Goal: Task Accomplishment & Management: Manage account settings

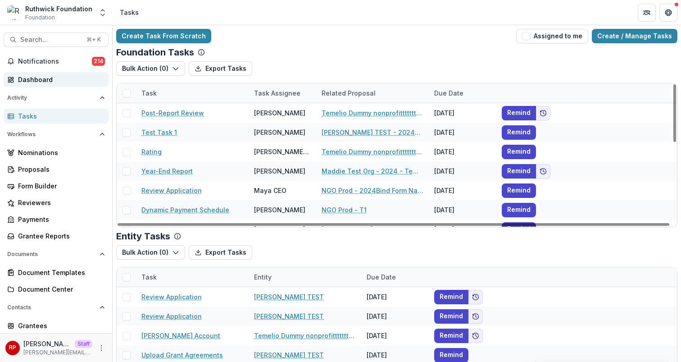
click at [57, 80] on div "Dashboard" at bounding box center [59, 79] width 83 height 9
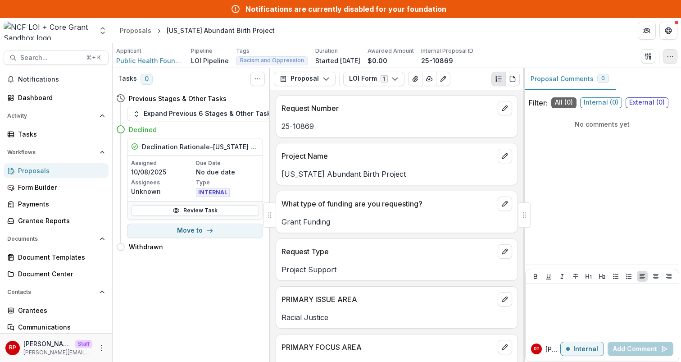
click at [670, 57] on icon "button" at bounding box center [670, 56] width 7 height 7
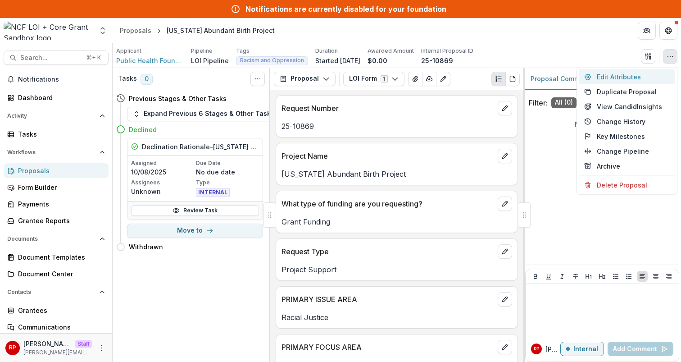
click at [639, 74] on button "Edit Attributes" at bounding box center [627, 76] width 96 height 15
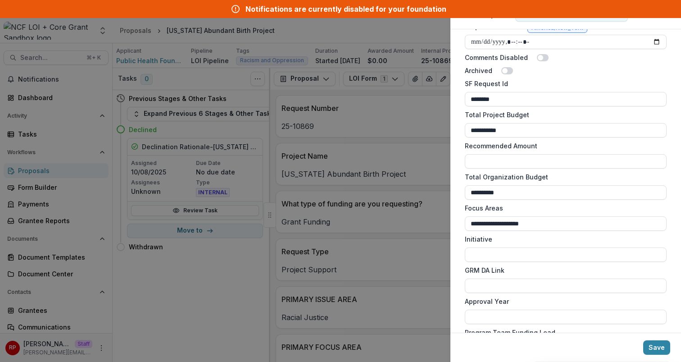
scroll to position [470, 0]
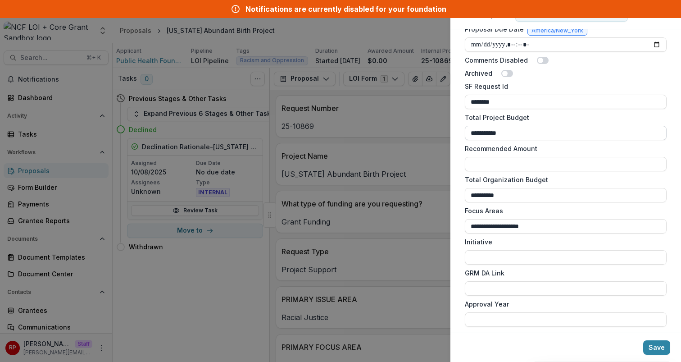
click at [544, 128] on input "**********" at bounding box center [566, 133] width 202 height 14
click at [557, 196] on input "**********" at bounding box center [566, 195] width 202 height 14
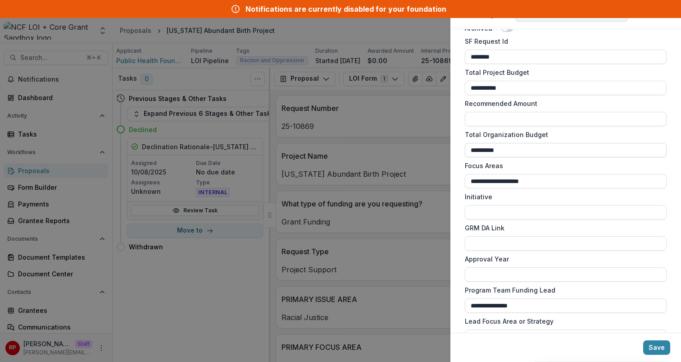
scroll to position [523, 0]
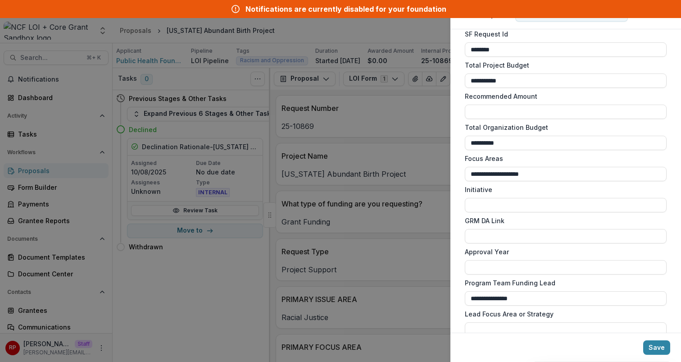
click at [457, 125] on div "**********" at bounding box center [566, 180] width 231 height 303
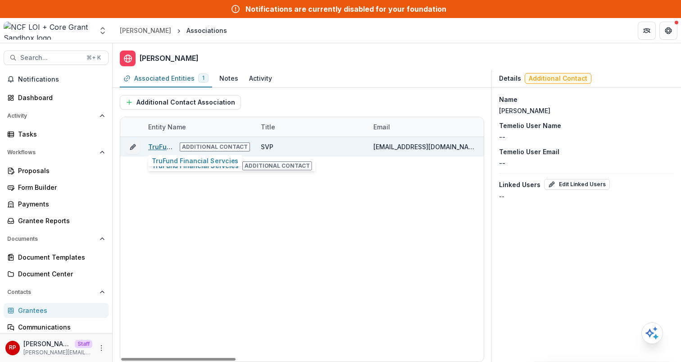
click at [169, 147] on link "TruFund Financial Servcies" at bounding box center [192, 147] width 88 height 8
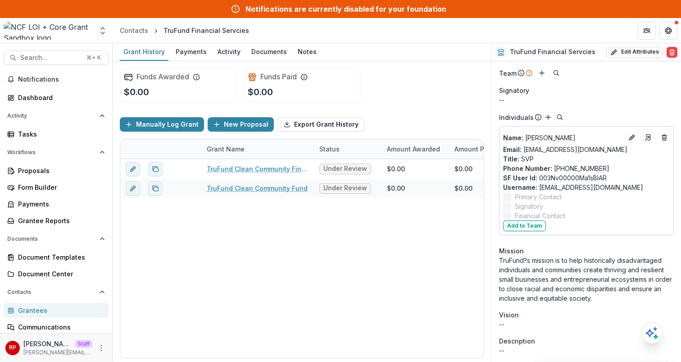
scroll to position [77, 0]
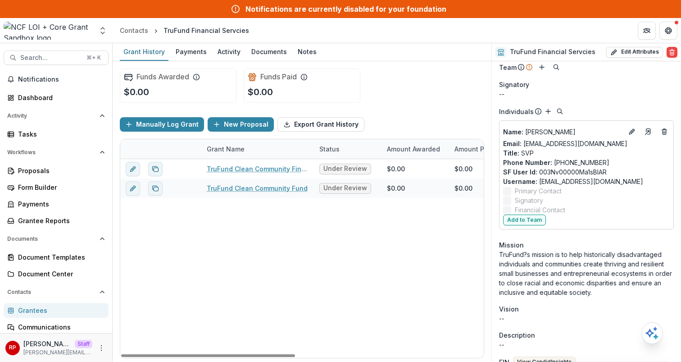
click at [58, 306] on div "Grantees" at bounding box center [59, 310] width 83 height 9
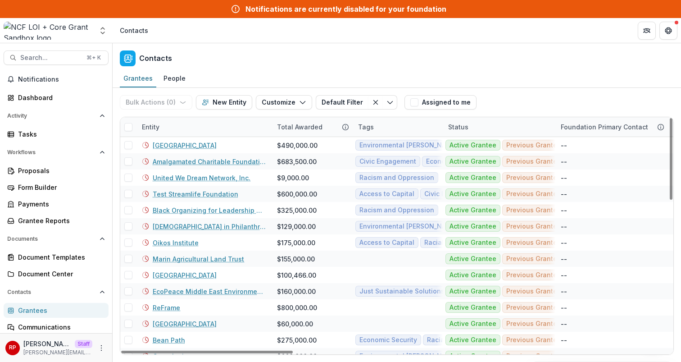
click at [209, 135] on div "Entity" at bounding box center [204, 126] width 135 height 19
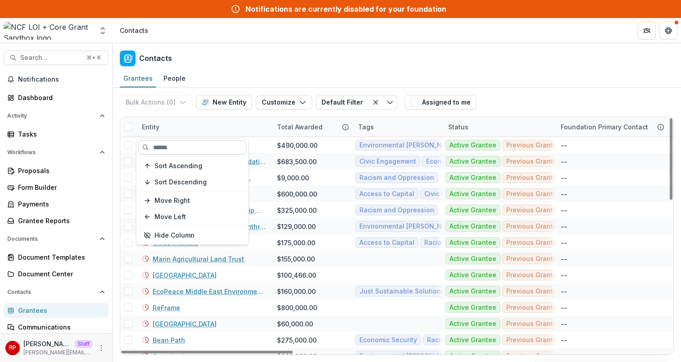
click at [213, 146] on input at bounding box center [192, 147] width 108 height 14
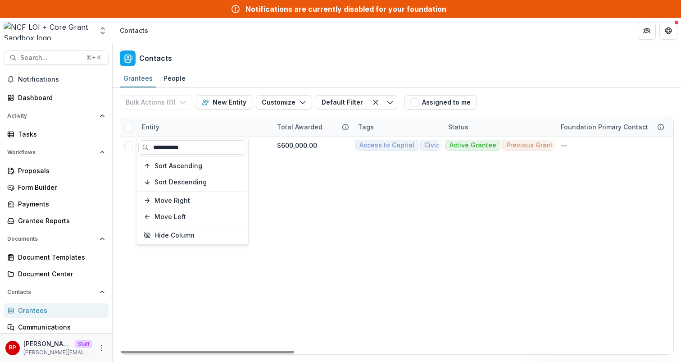
type input "**********"
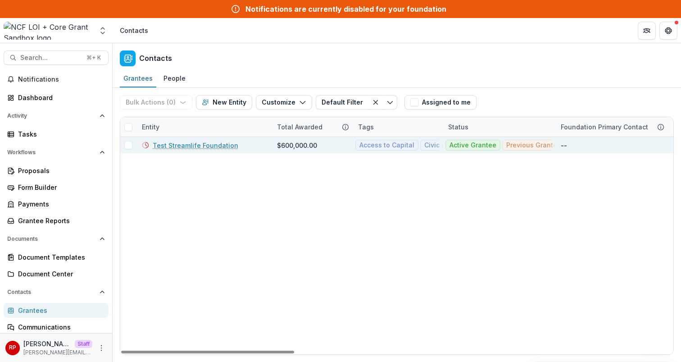
click at [205, 144] on link "Test Streamlife Foundation" at bounding box center [196, 145] width 86 height 9
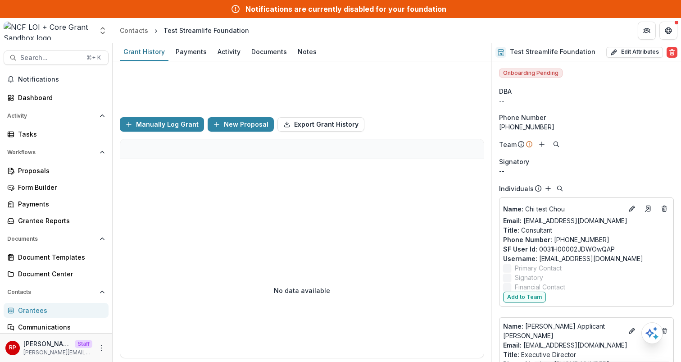
click at [463, 113] on div "Manually Log Grant New Proposal Export Grant History" at bounding box center [302, 124] width 365 height 29
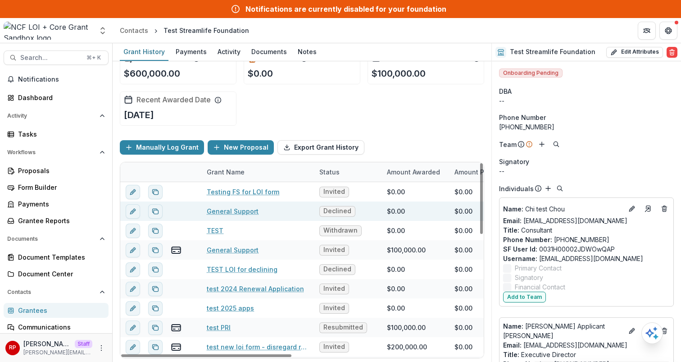
click at [213, 210] on link "General Support" at bounding box center [233, 210] width 52 height 9
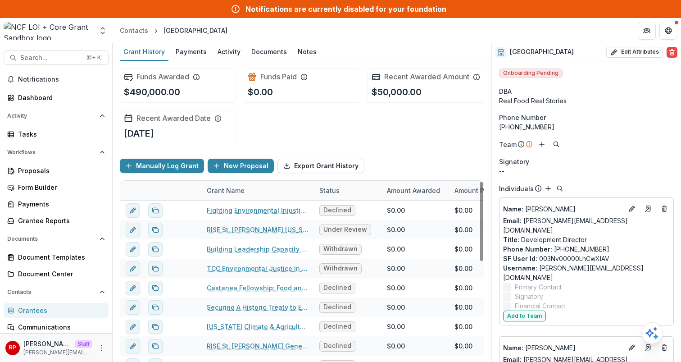
click at [417, 151] on div "Funds Awarded $490,000.00 Funds Paid $0.00 Recent Awarded Amount $50,000.00 Rec…" at bounding box center [302, 106] width 365 height 90
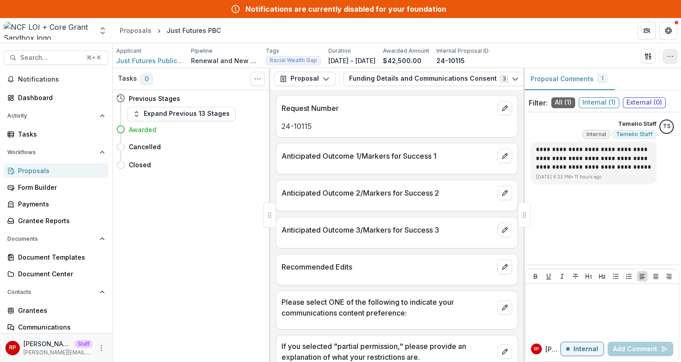
click at [673, 56] on circle "button" at bounding box center [673, 56] width 0 height 0
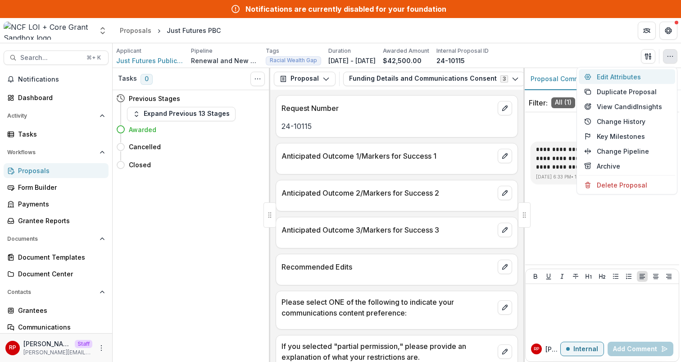
click at [658, 72] on button "Edit Attributes" at bounding box center [627, 76] width 96 height 15
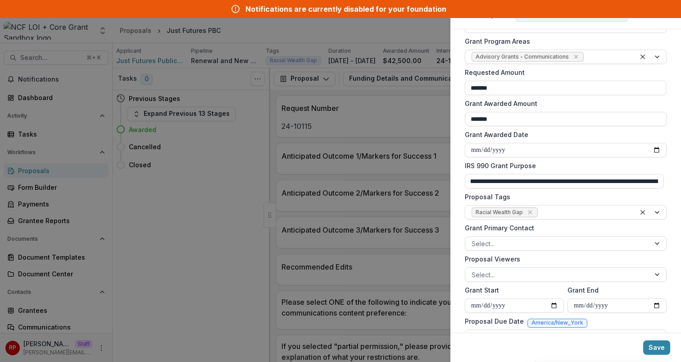
scroll to position [718, 0]
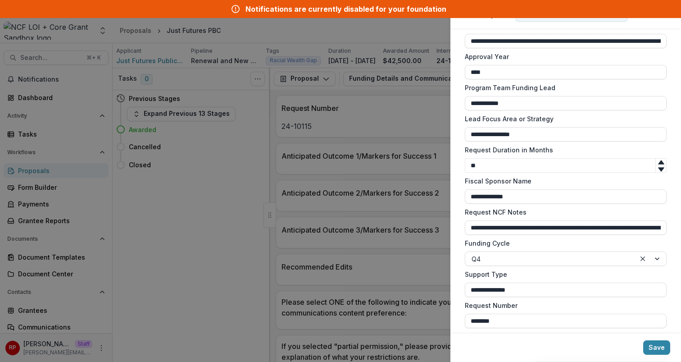
click at [572, 176] on label "Fiscal Sponsor Name" at bounding box center [563, 180] width 196 height 9
click at [572, 189] on input "**********" at bounding box center [566, 196] width 202 height 14
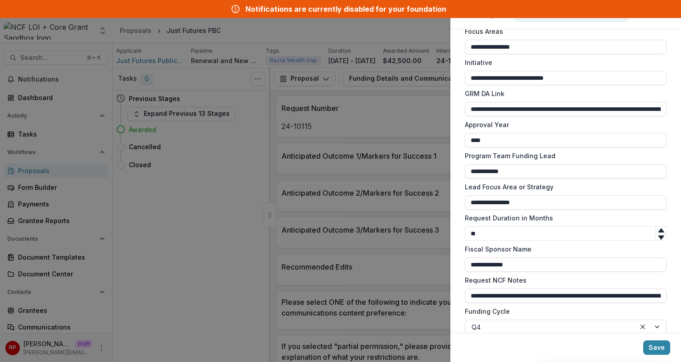
scroll to position [654, 0]
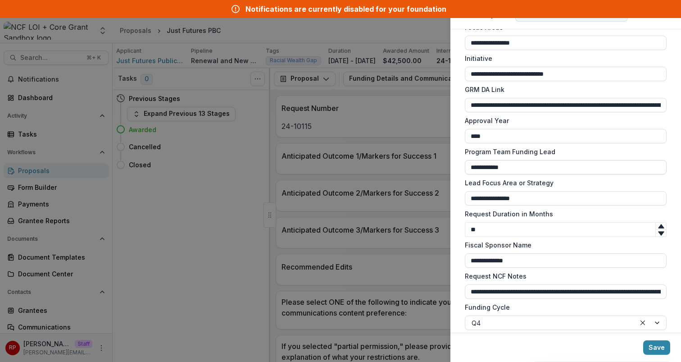
click at [554, 169] on input "**********" at bounding box center [566, 167] width 202 height 14
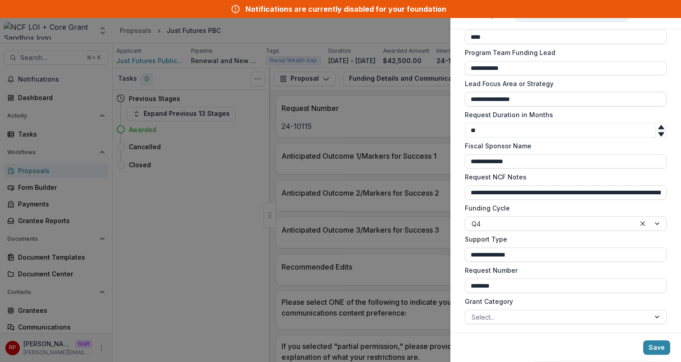
scroll to position [759, 0]
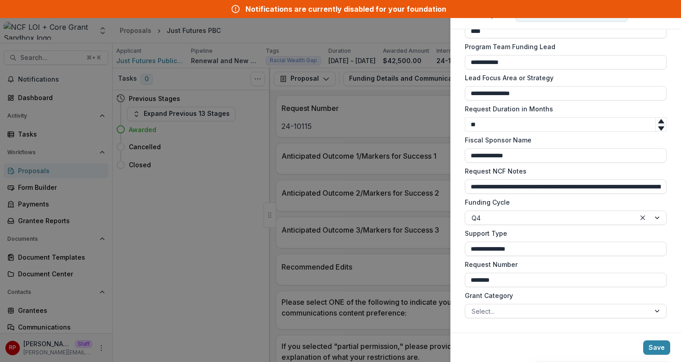
click at [537, 136] on label "Fiscal Sponsor Name" at bounding box center [563, 139] width 196 height 9
click at [537, 148] on input "**********" at bounding box center [566, 155] width 202 height 14
click at [545, 314] on div at bounding box center [558, 311] width 172 height 11
click at [532, 330] on div "**********" at bounding box center [566, 180] width 231 height 303
click at [542, 329] on div "**********" at bounding box center [566, 180] width 231 height 303
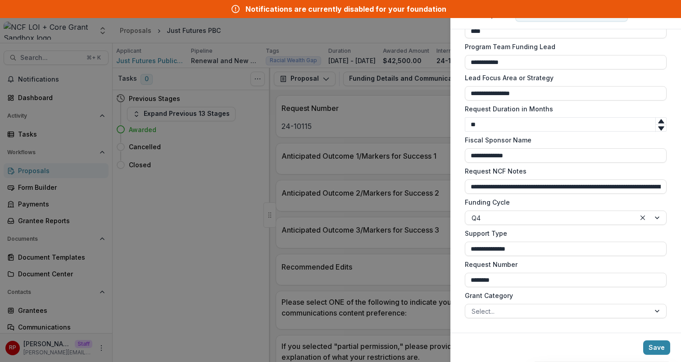
click at [552, 296] on label "Grant Category" at bounding box center [563, 295] width 196 height 9
click at [474, 306] on input "Grant Category" at bounding box center [473, 310] width 2 height 9
click at [414, 172] on div "**********" at bounding box center [340, 181] width 681 height 362
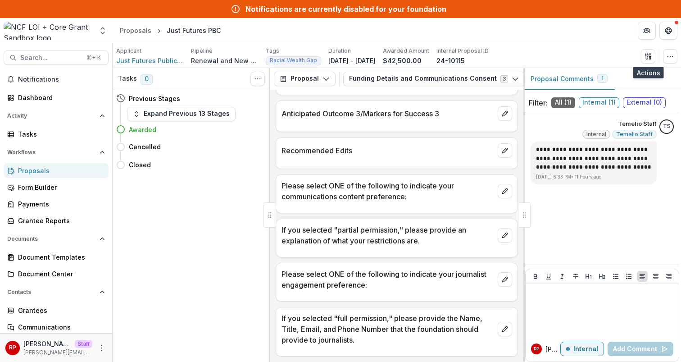
scroll to position [0, 0]
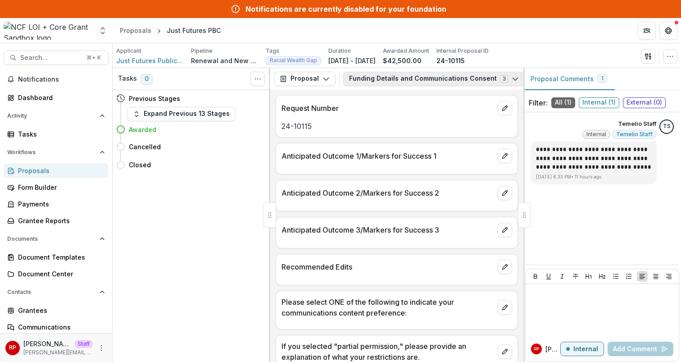
click at [412, 78] on button "Funding Details and Communications Consent 3" at bounding box center [434, 79] width 182 height 14
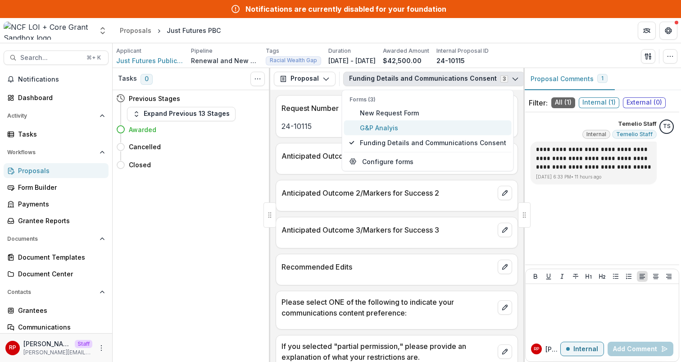
click at [418, 124] on span "G&P Analyis" at bounding box center [433, 127] width 146 height 9
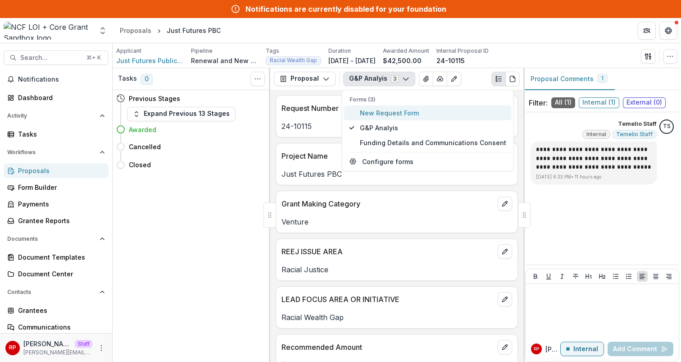
click at [409, 109] on span "New Request Form" at bounding box center [433, 112] width 146 height 9
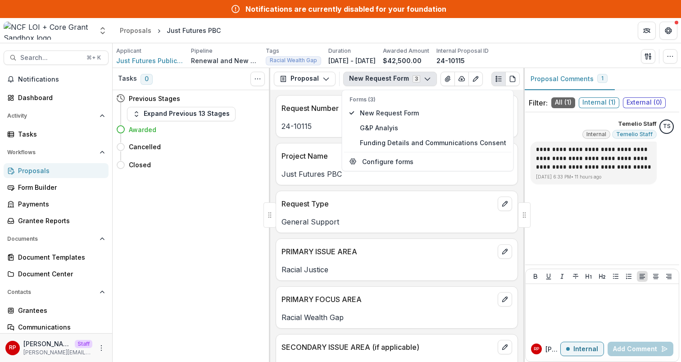
click at [325, 225] on p "General Support" at bounding box center [397, 221] width 231 height 11
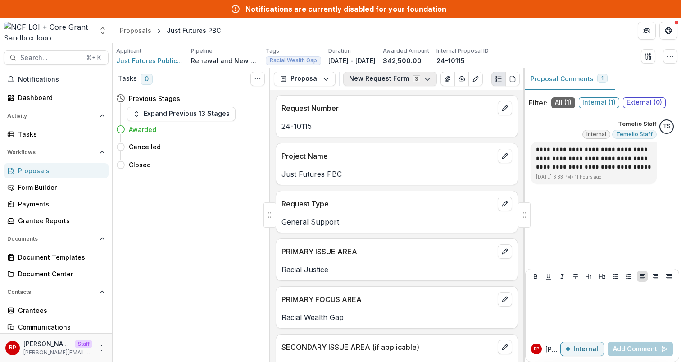
click at [371, 72] on button "New Request Form 3" at bounding box center [390, 79] width 94 height 14
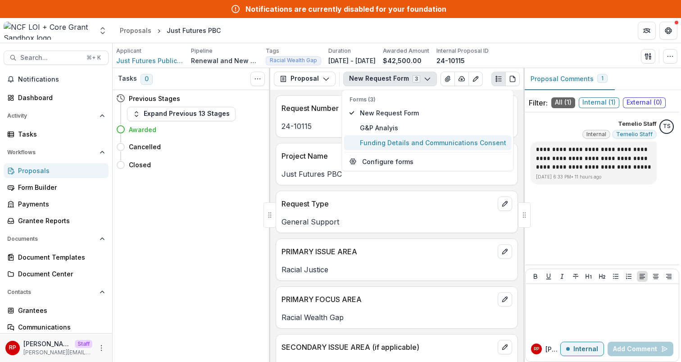
click at [393, 139] on span "Funding Details and Communications Consent" at bounding box center [433, 142] width 146 height 9
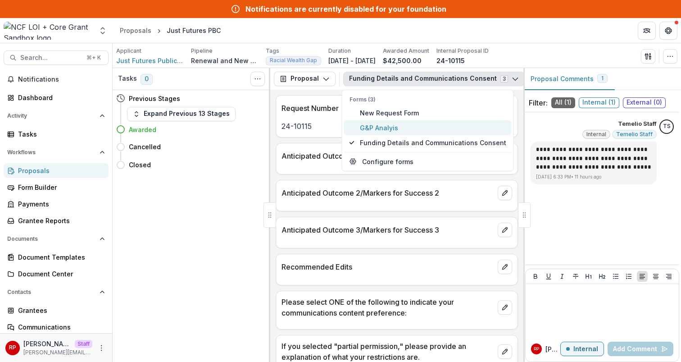
click at [390, 127] on span "G&P Analyis" at bounding box center [433, 127] width 146 height 9
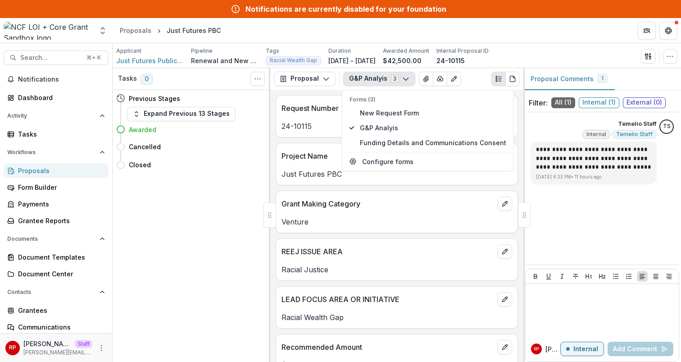
click at [321, 185] on div "Project Name Just Futures PBC" at bounding box center [397, 164] width 242 height 42
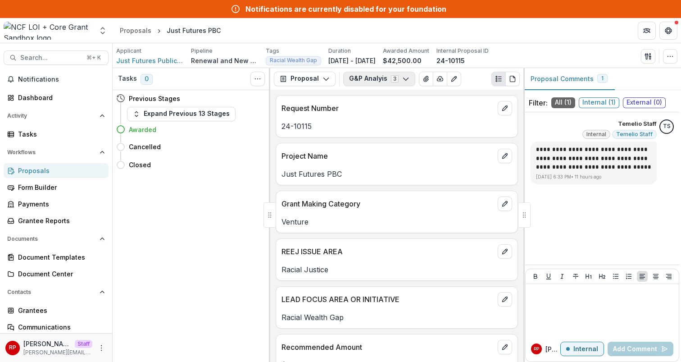
click at [394, 78] on button "G&P Analyis 3" at bounding box center [379, 79] width 72 height 14
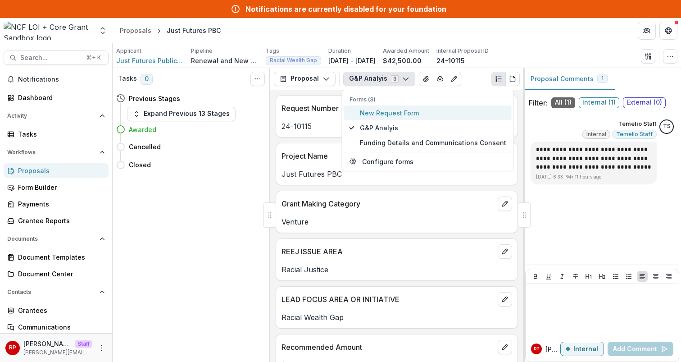
click at [399, 105] on button "New Request Form" at bounding box center [428, 112] width 168 height 15
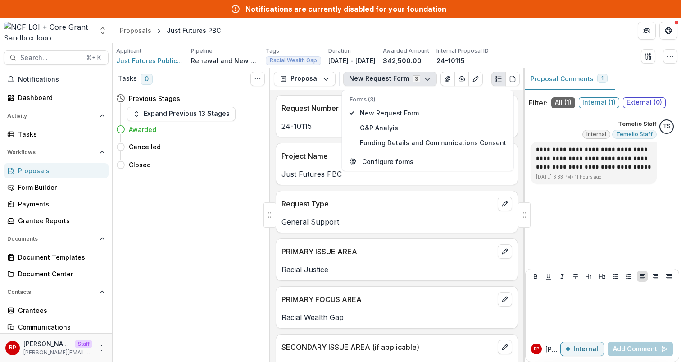
click at [346, 228] on div "Request Type General Support" at bounding box center [397, 212] width 242 height 42
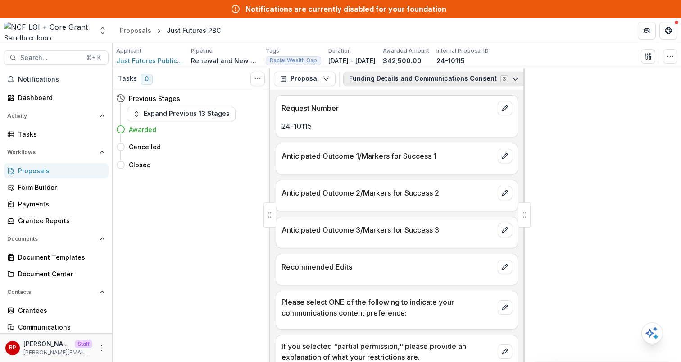
click at [379, 76] on button "Funding Details and Communications Consent 3" at bounding box center [434, 79] width 182 height 14
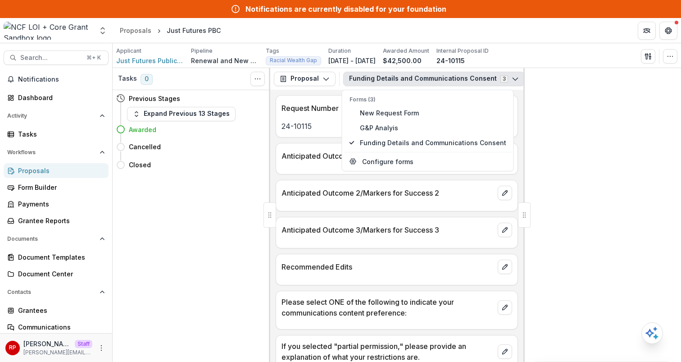
click at [379, 76] on button "Funding Details and Communications Consent 3" at bounding box center [434, 79] width 182 height 14
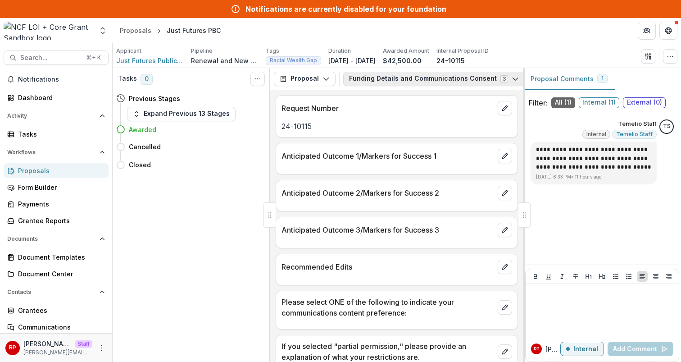
click at [383, 79] on button "Funding Details and Communications Consent 3" at bounding box center [434, 79] width 182 height 14
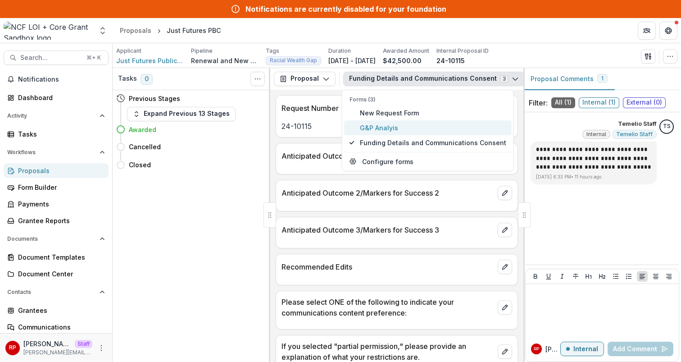
click at [399, 127] on span "G&P Analyis" at bounding box center [433, 127] width 146 height 9
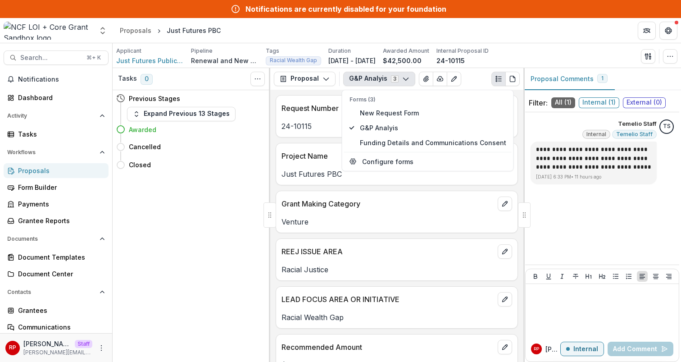
click at [310, 195] on div "Grant Making Category" at bounding box center [397, 201] width 242 height 20
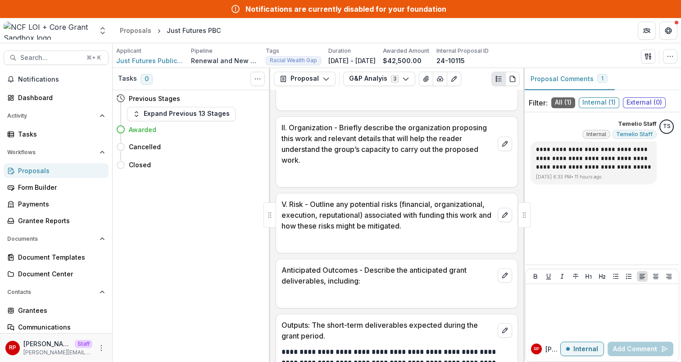
scroll to position [931, 0]
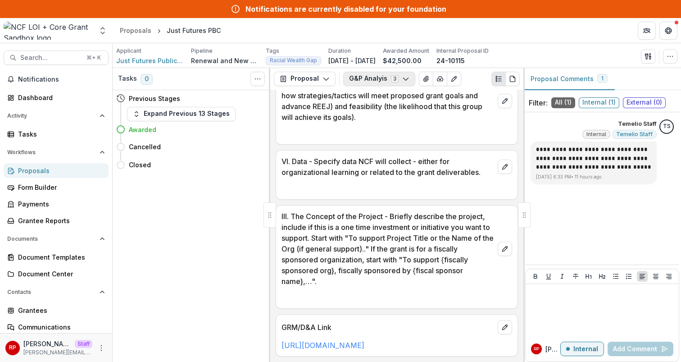
click at [373, 75] on button "G&P Analyis 3" at bounding box center [379, 79] width 72 height 14
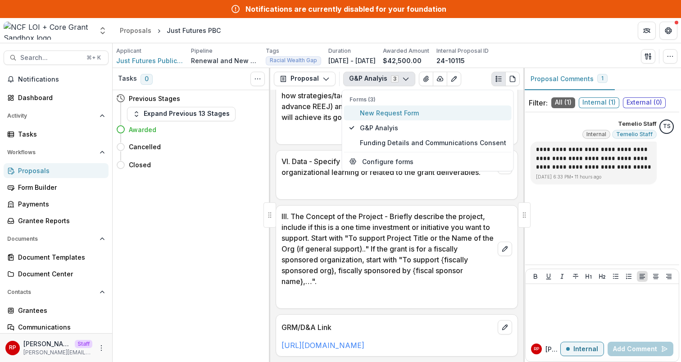
click at [386, 110] on span "New Request Form" at bounding box center [433, 112] width 146 height 9
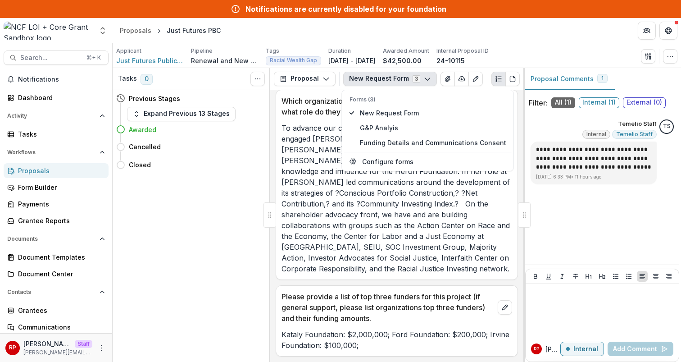
click at [326, 185] on p "To advance our communications and outreach goals, we have engaged Toni Johnson …" at bounding box center [397, 198] width 231 height 151
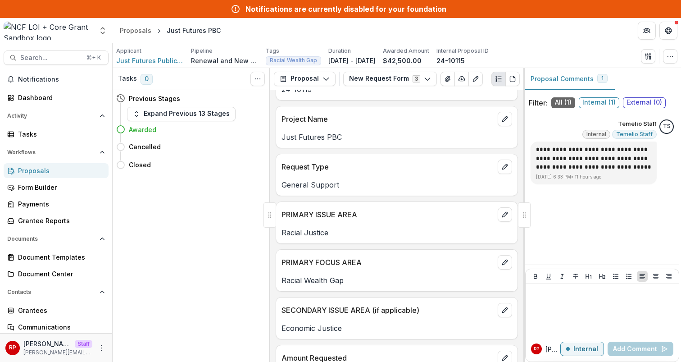
scroll to position [0, 0]
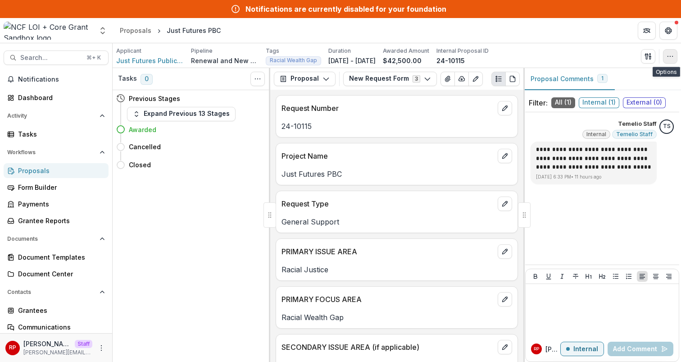
click at [670, 61] on button "button" at bounding box center [670, 56] width 14 height 14
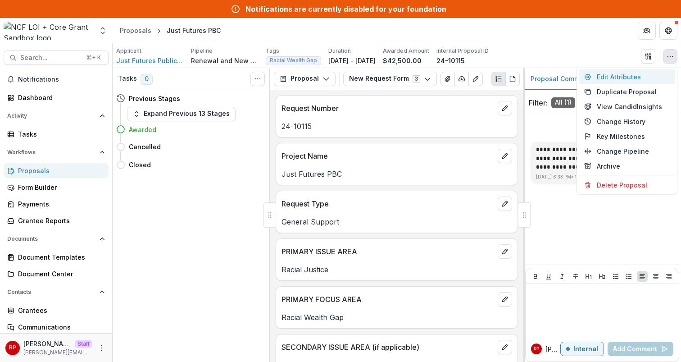
click at [653, 78] on button "Edit Attributes" at bounding box center [627, 76] width 96 height 15
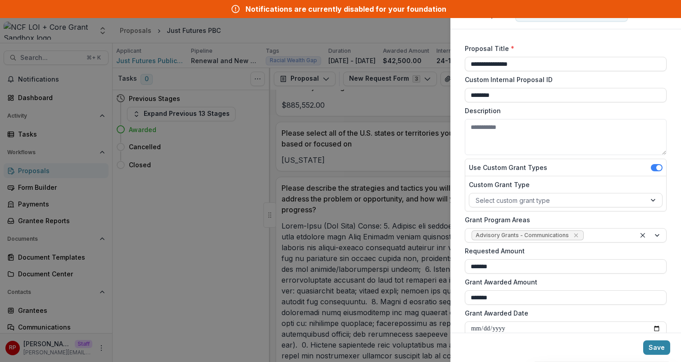
click at [404, 179] on div "**********" at bounding box center [340, 181] width 681 height 362
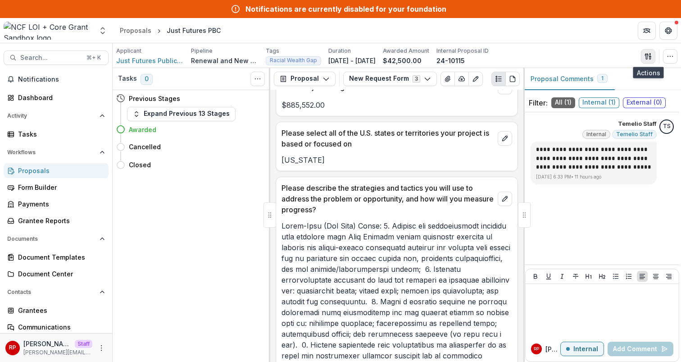
click at [650, 55] on line "button" at bounding box center [650, 55] width 0 height 3
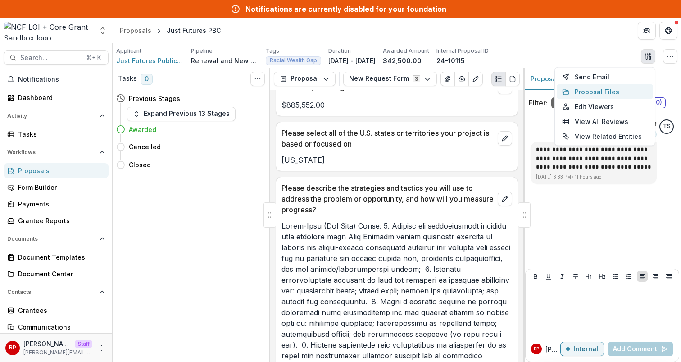
click at [604, 91] on button "Proposal Files" at bounding box center [605, 91] width 96 height 15
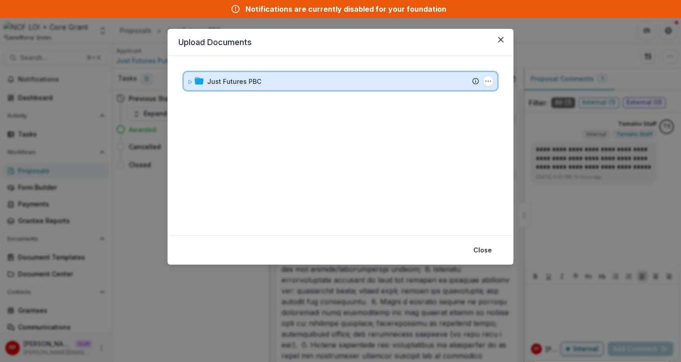
click at [418, 83] on div "Just Futures PBC" at bounding box center [343, 81] width 272 height 9
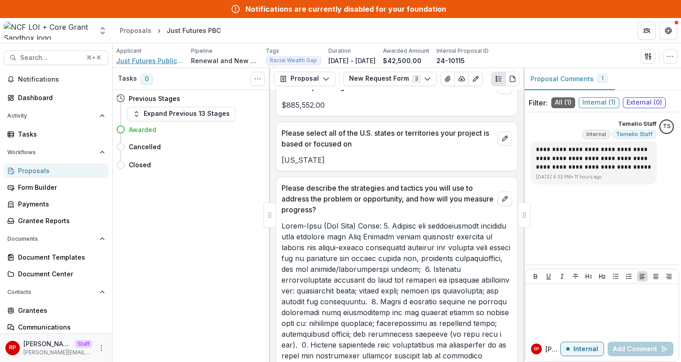
click at [152, 61] on span "Just Futures Public Benefit Corporation" at bounding box center [150, 60] width 68 height 9
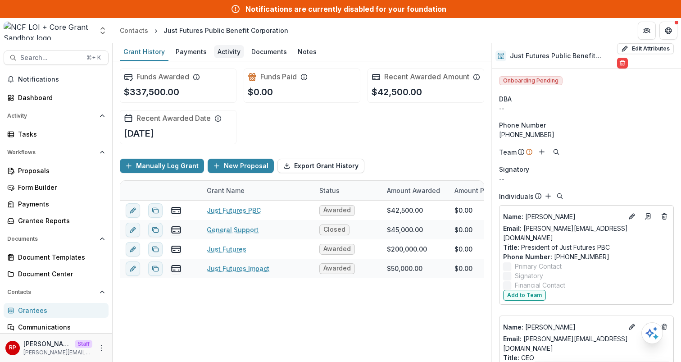
click at [237, 51] on div "Activity" at bounding box center [229, 51] width 30 height 13
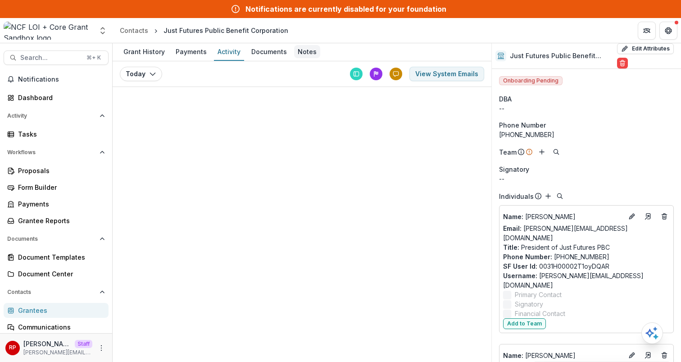
click at [294, 47] on div "Notes" at bounding box center [307, 51] width 26 height 13
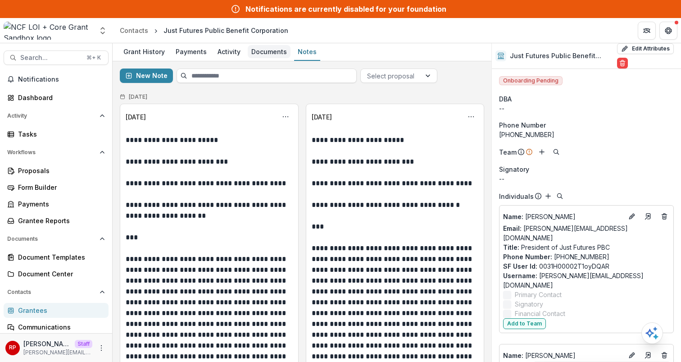
click at [264, 52] on div "Documents" at bounding box center [269, 51] width 43 height 13
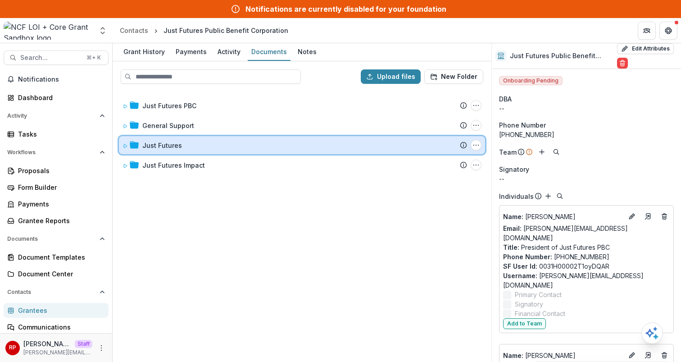
click at [256, 152] on div "Just Futures Submission [PERSON_NAME] Proposal Attached proposal documents Repo…" at bounding box center [302, 145] width 366 height 18
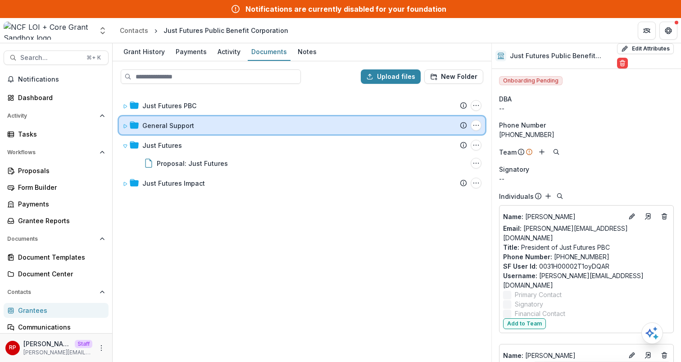
click at [274, 132] on div "General Support Submission [PERSON_NAME] Proposal Attached proposal documents R…" at bounding box center [302, 125] width 366 height 18
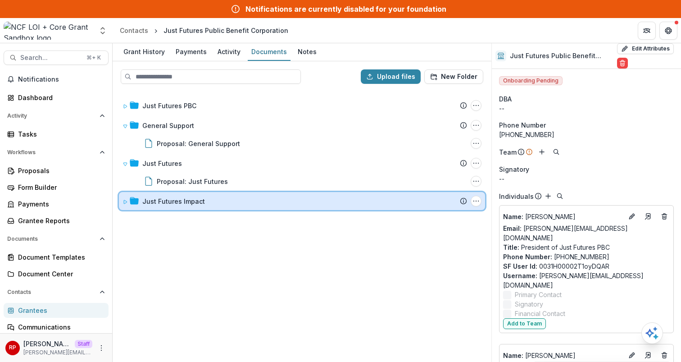
click at [277, 201] on div "Just Futures Impact" at bounding box center [304, 200] width 325 height 9
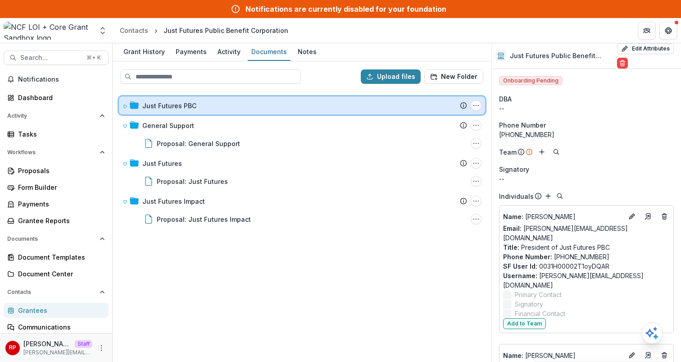
click at [302, 106] on div "Just Futures PBC" at bounding box center [304, 105] width 325 height 9
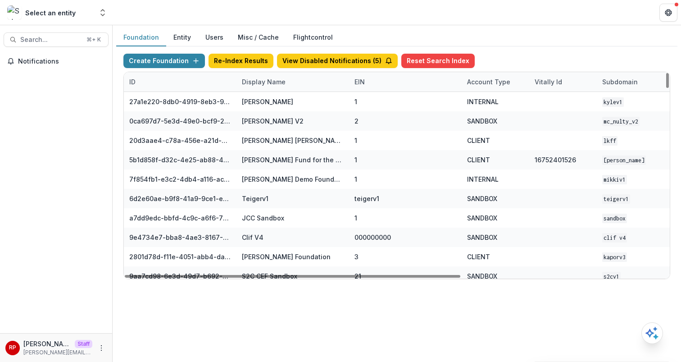
click at [272, 81] on div "Display Name" at bounding box center [264, 81] width 55 height 9
click at [288, 105] on input at bounding box center [292, 102] width 108 height 14
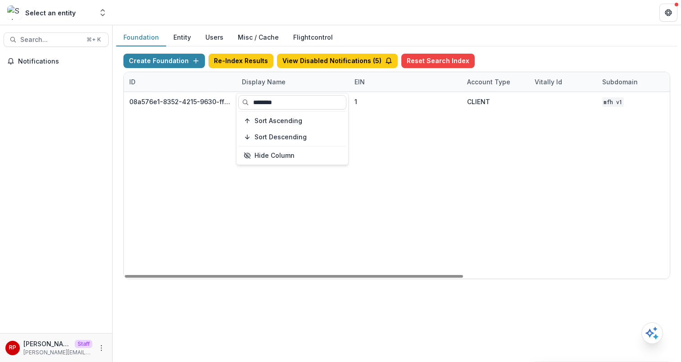
type input "********"
click at [429, 168] on div "08a576e1-8352-4215-9630-ff0d35d85970 Missouri Foundation for Health 1 CLIENT MF…" at bounding box center [563, 185] width 879 height 187
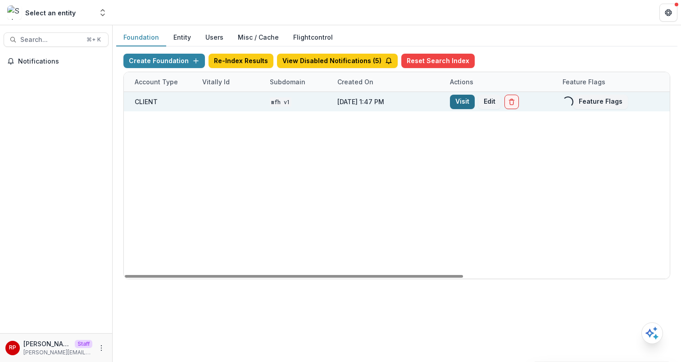
click at [458, 103] on link "Visit" at bounding box center [462, 102] width 25 height 14
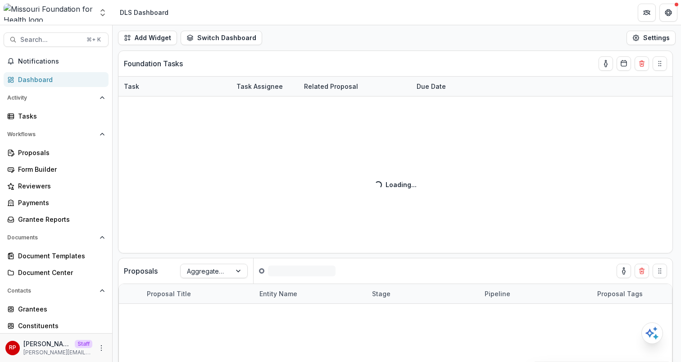
click at [350, 25] on div "Aggregate Analysis Foundations Ruthwick Foundation Peloton Demo Fineshriber Dem…" at bounding box center [340, 12] width 681 height 25
click at [82, 152] on div "Proposals" at bounding box center [59, 152] width 83 height 9
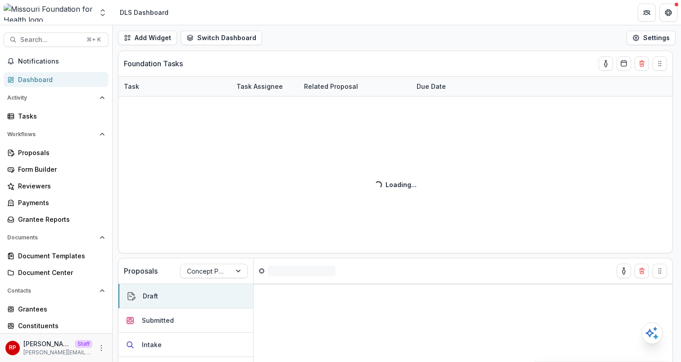
click at [394, 39] on div "Add Widget Switch Dashboard DLS Dashboard Default New Dashboard Settings" at bounding box center [397, 37] width 569 height 25
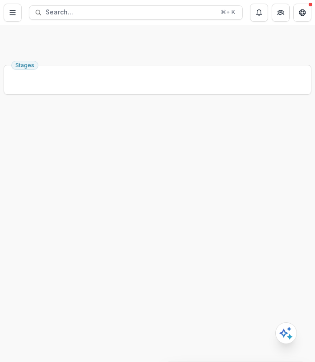
click at [240, 187] on div "Stages" at bounding box center [157, 211] width 315 height 301
click at [249, 106] on div "Stages" at bounding box center [157, 211] width 315 height 301
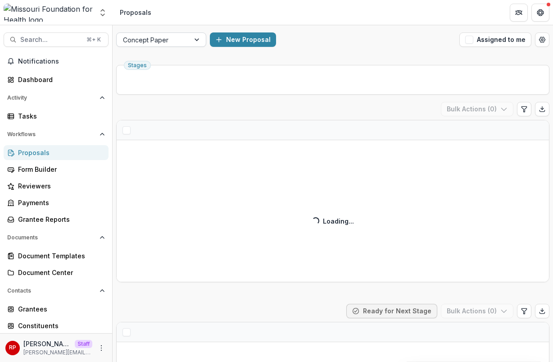
click at [165, 42] on div at bounding box center [153, 39] width 60 height 11
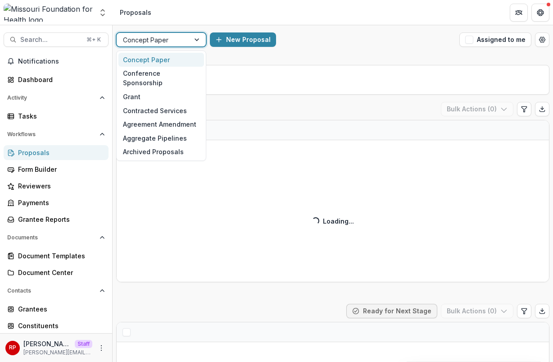
click at [165, 42] on div at bounding box center [153, 39] width 60 height 11
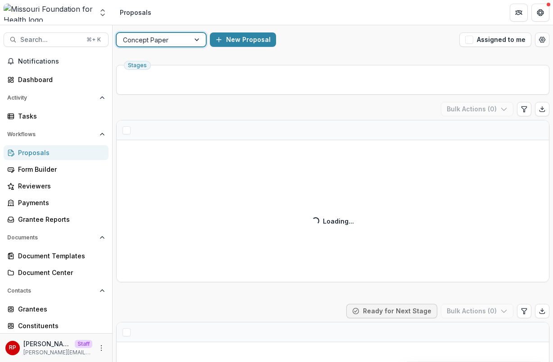
click at [314, 52] on div "Concept Paper New Proposal Assigned to me" at bounding box center [333, 39] width 441 height 29
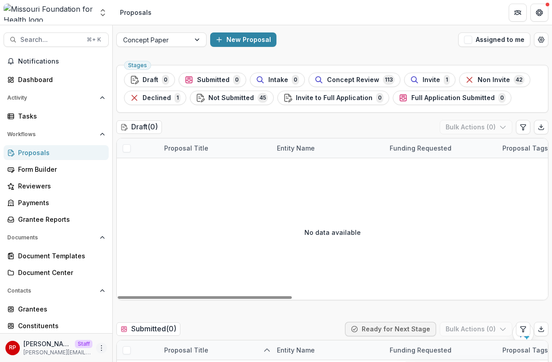
click at [101, 345] on icon "More" at bounding box center [101, 347] width 7 height 7
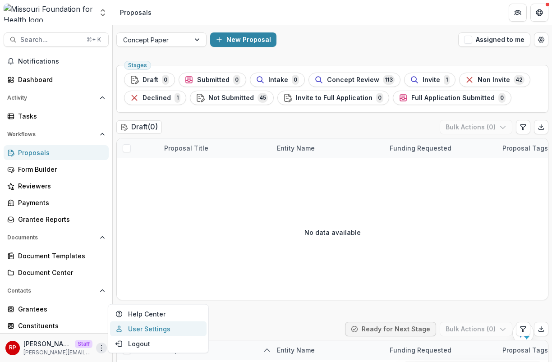
click at [166, 327] on link "User Settings" at bounding box center [158, 328] width 96 height 15
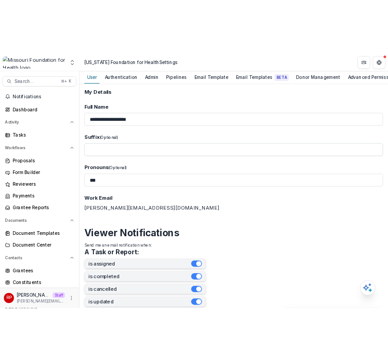
scroll to position [381, 0]
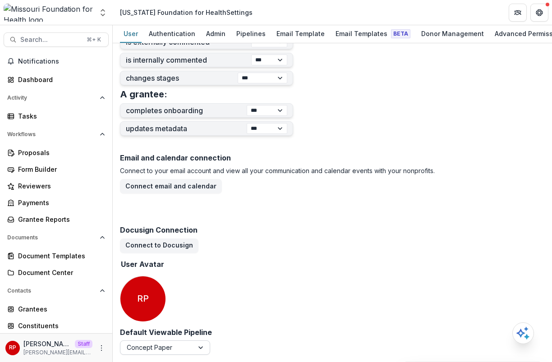
click at [196, 348] on div at bounding box center [201, 348] width 16 height 14
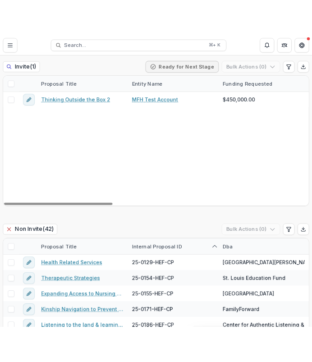
scroll to position [1122, 0]
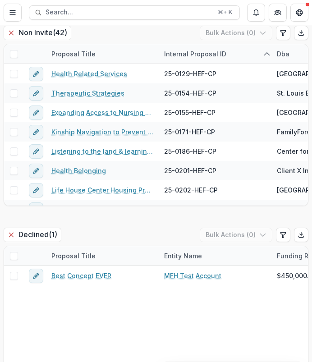
click at [171, 228] on div "Declined ( 1 ) Bulk Actions ( 0 )" at bounding box center [156, 237] width 305 height 18
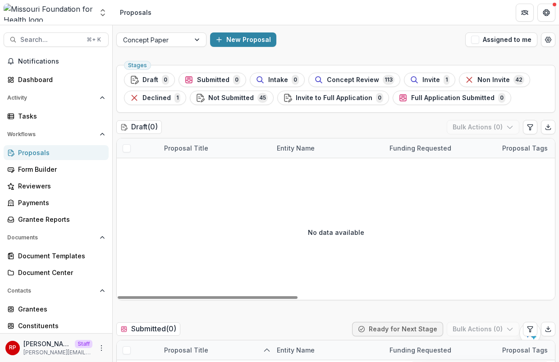
click at [267, 134] on div "Draft ( 0 ) Bulk Actions ( 0 )" at bounding box center [335, 129] width 439 height 18
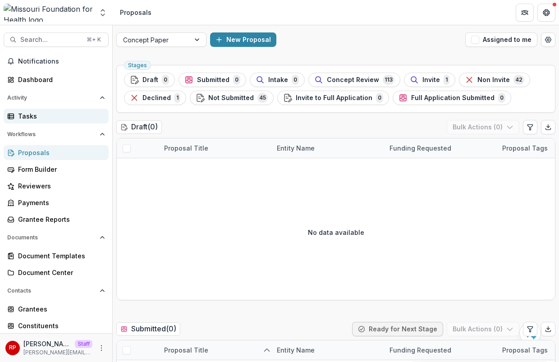
click at [53, 117] on div "Tasks" at bounding box center [59, 115] width 83 height 9
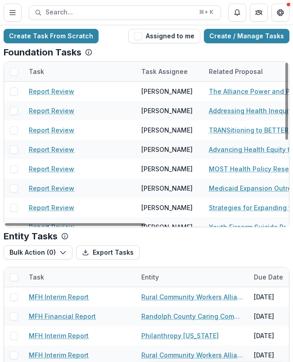
click at [139, 55] on div "Foundation Tasks" at bounding box center [147, 52] width 286 height 11
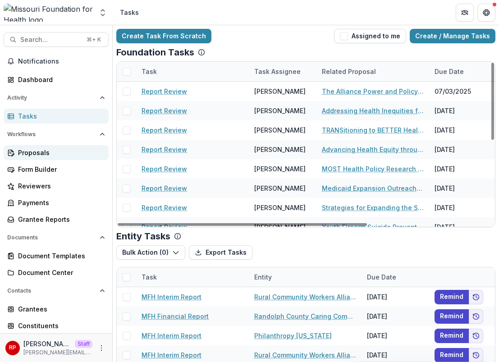
click at [51, 152] on div "Proposals" at bounding box center [59, 152] width 83 height 9
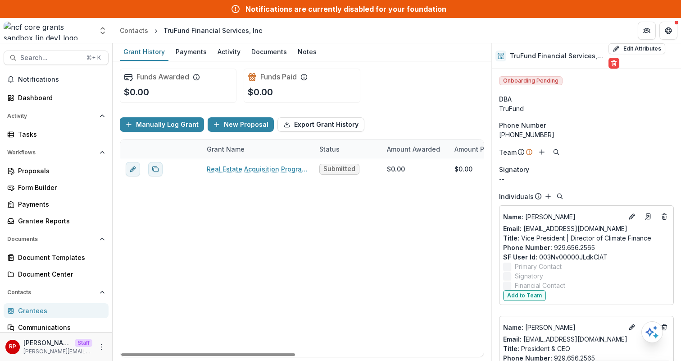
scroll to position [359, 0]
